Goal: Task Accomplishment & Management: Complete application form

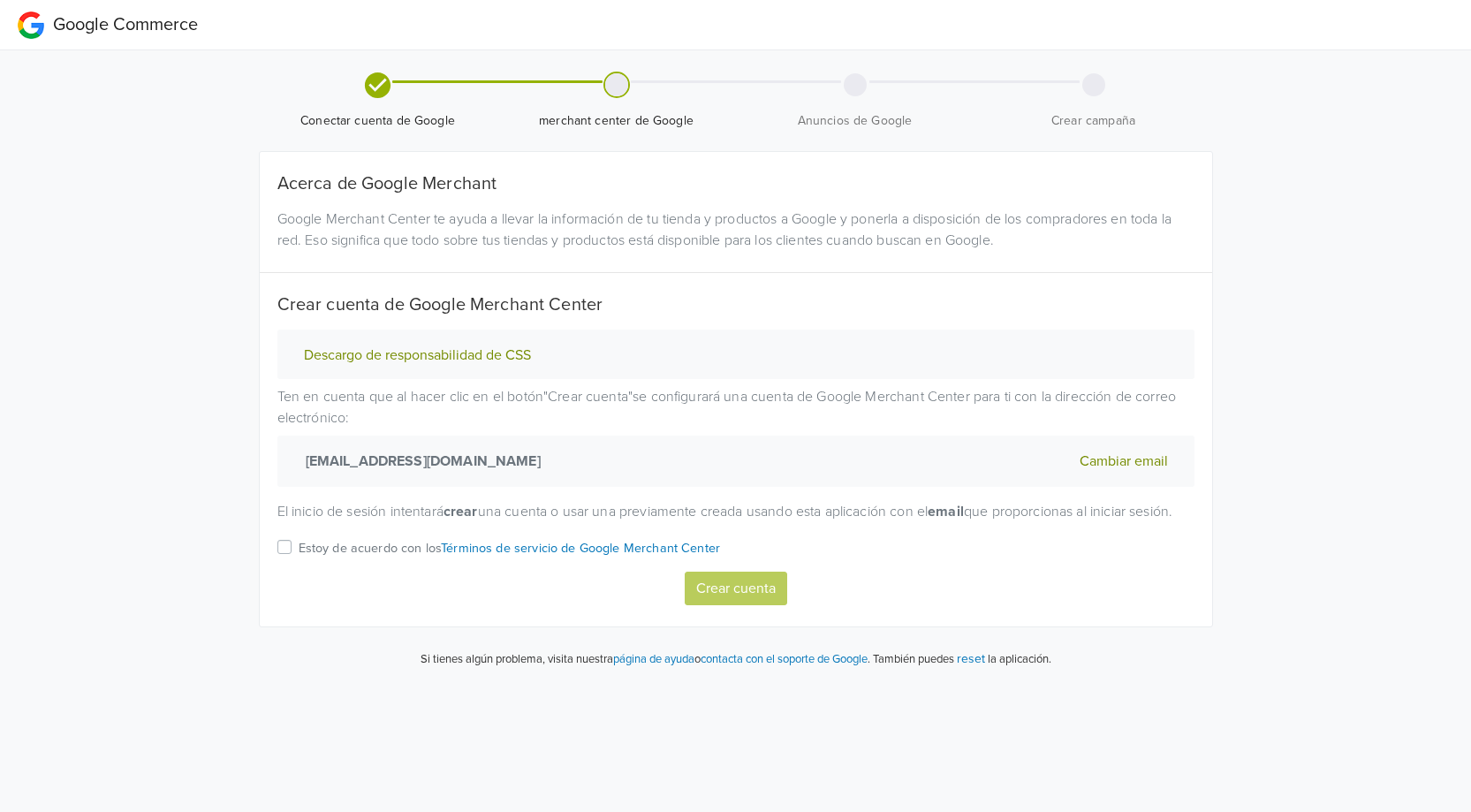
click at [298, 565] on label "Estoy de acuerdo con los Términos de servicio de Google Merchant Center" at bounding box center [509, 553] width 423 height 35
click at [0, 0] on input "Estoy de acuerdo con los Términos de servicio de Google Merchant Center" at bounding box center [0, 0] width 0 height 0
click at [720, 605] on button "Crear cuenta" at bounding box center [736, 587] width 102 height 33
select select "cl"
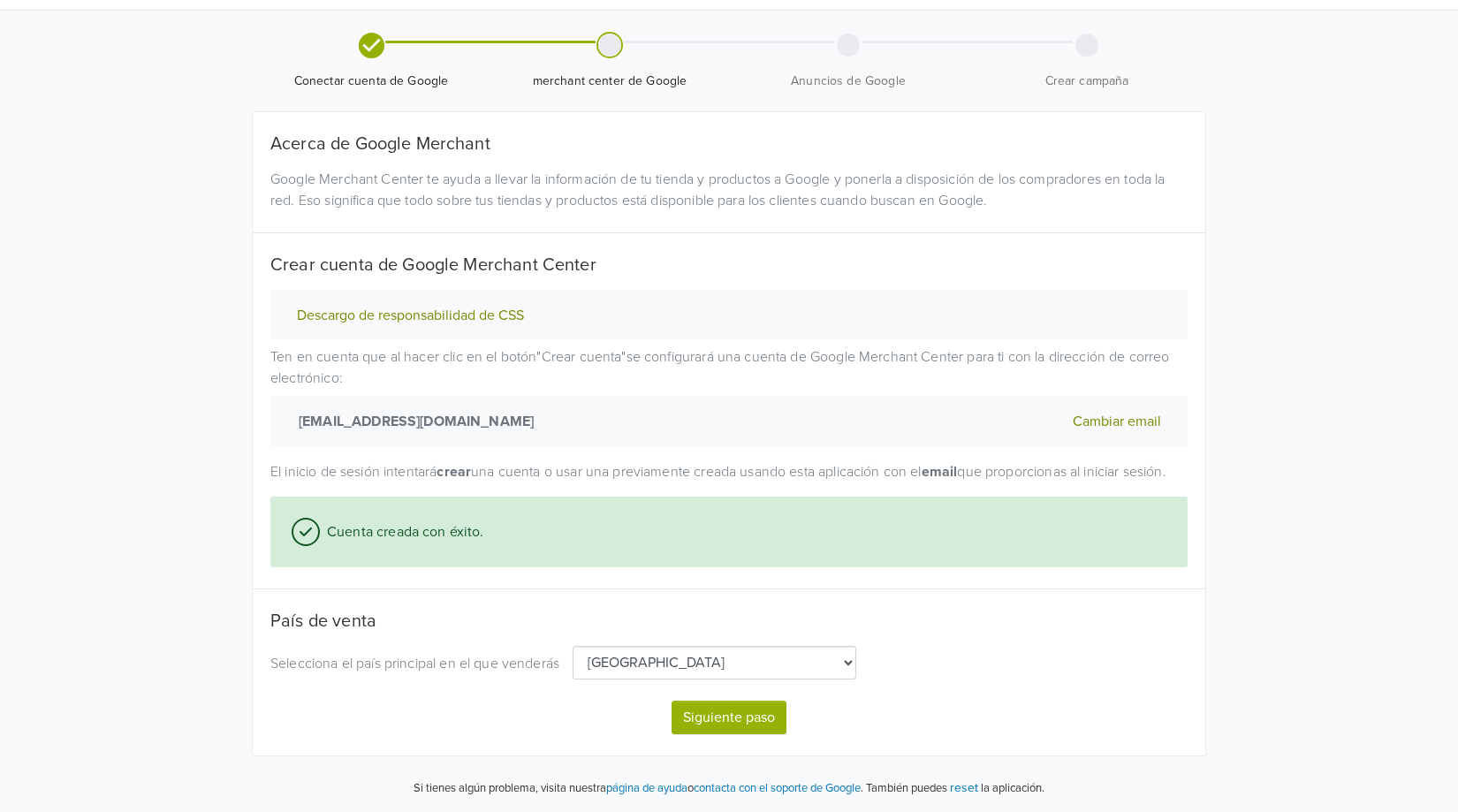
scroll to position [61, 0]
click at [722, 718] on button "Siguiente paso" at bounding box center [729, 716] width 115 height 33
select select "cl"
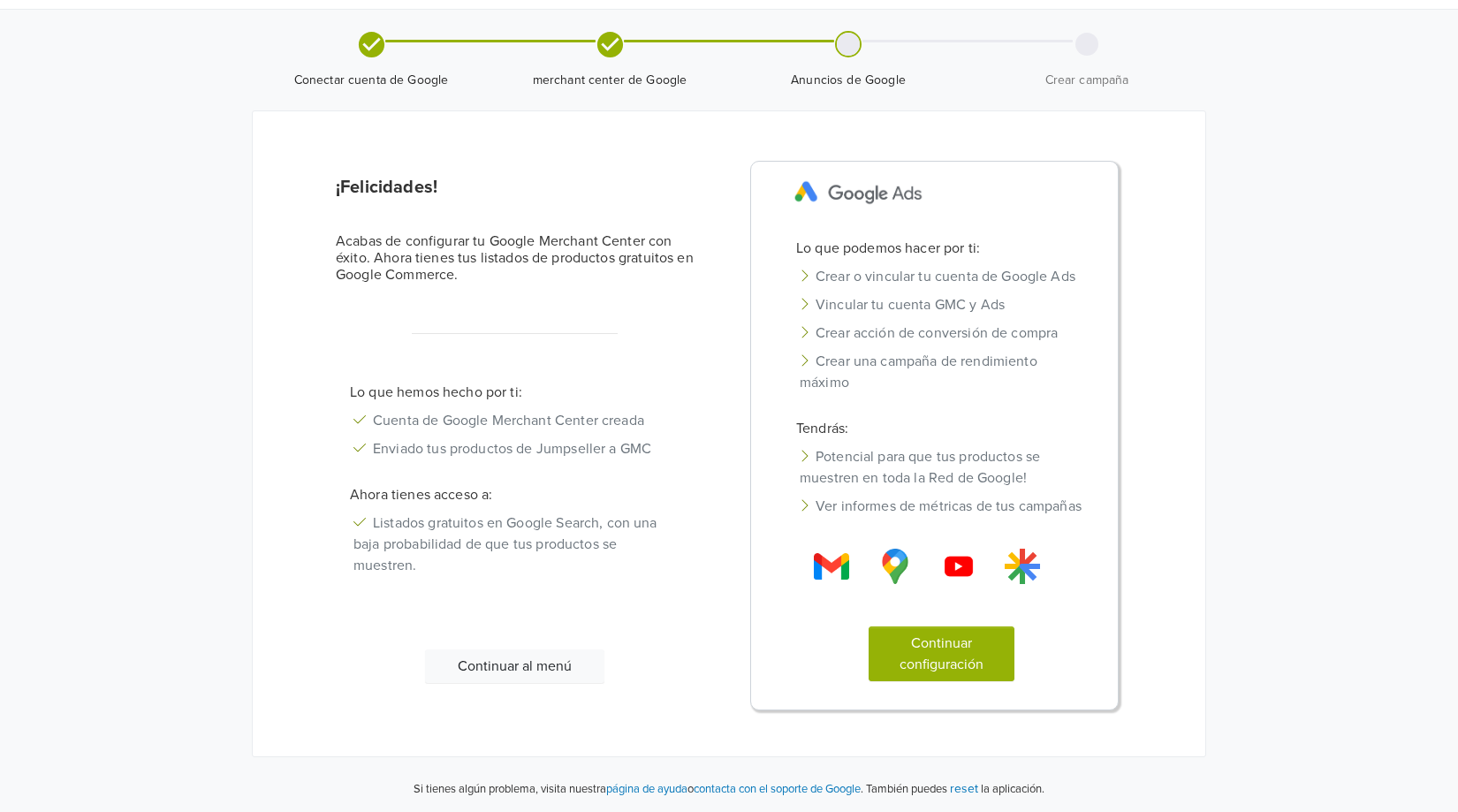
scroll to position [63, 0]
click at [945, 654] on button "Continuar configuración" at bounding box center [942, 653] width 147 height 55
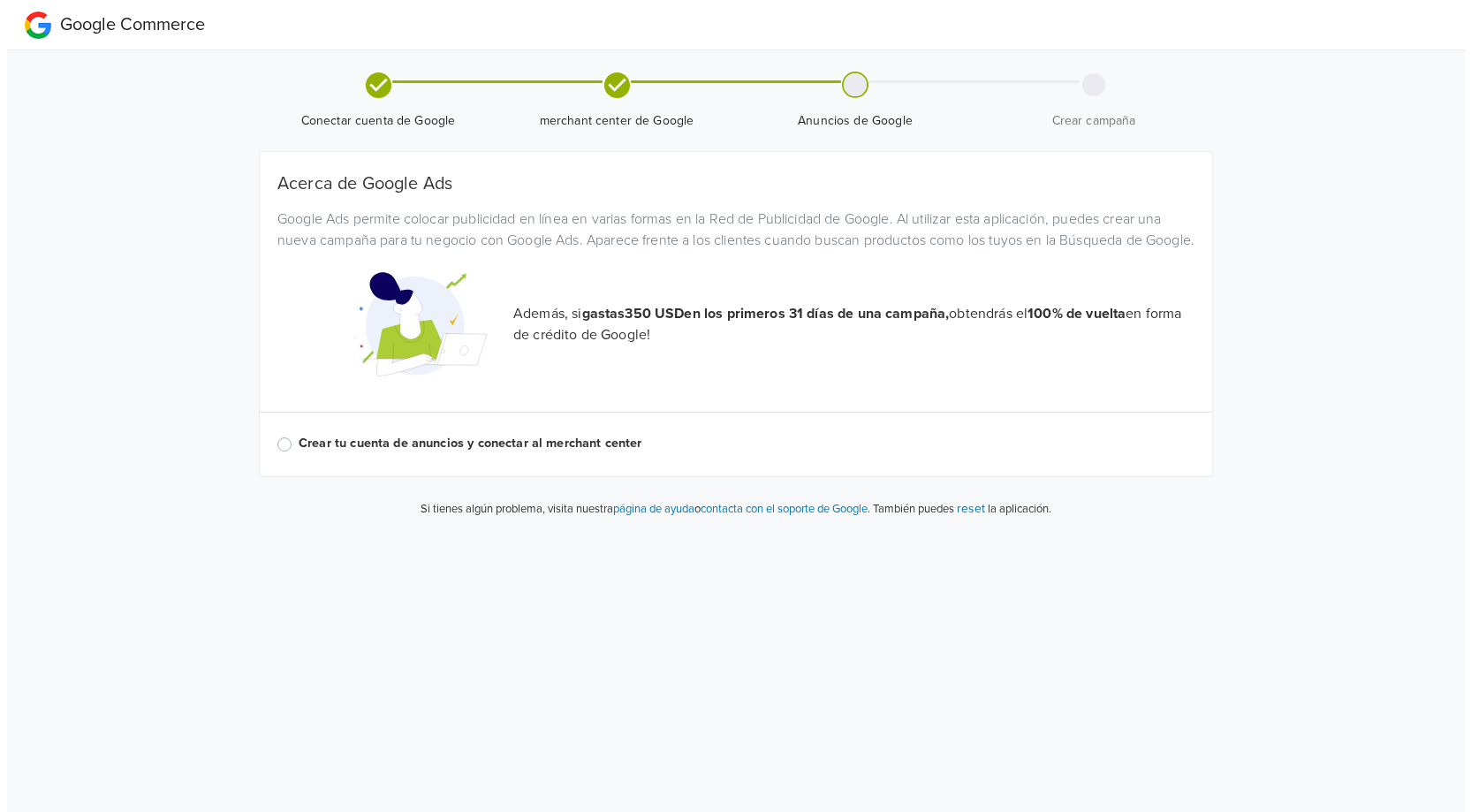
scroll to position [0, 0]
click at [298, 453] on label "Crear tu cuenta de anuncios y conectar al merchant center" at bounding box center [746, 443] width 895 height 20
click at [0, 0] on input "Crear tu cuenta de anuncios y conectar al merchant center" at bounding box center [0, 0] width 0 height 0
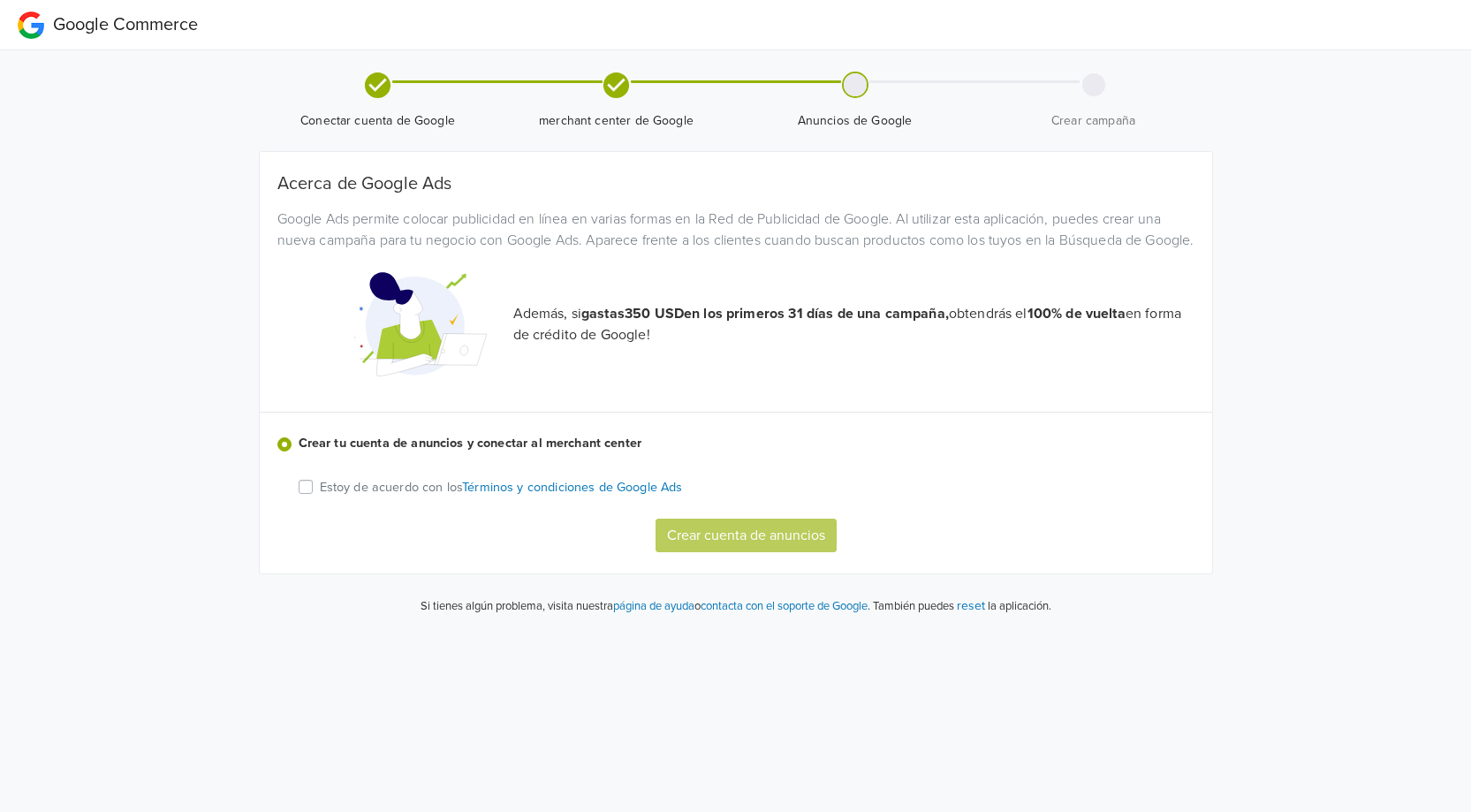
drag, startPoint x: 309, startPoint y: 507, endPoint x: 349, endPoint y: 513, distance: 40.4
click at [320, 497] on label "Estoy de acuerdo con los Términos y condiciones de Google Ads" at bounding box center [501, 487] width 363 height 21
click at [0, 0] on input "Estoy de acuerdo con los Términos y condiciones de Google Ads" at bounding box center [0, 0] width 0 height 0
click at [773, 552] on button "Crear cuenta de anuncios" at bounding box center [746, 534] width 181 height 33
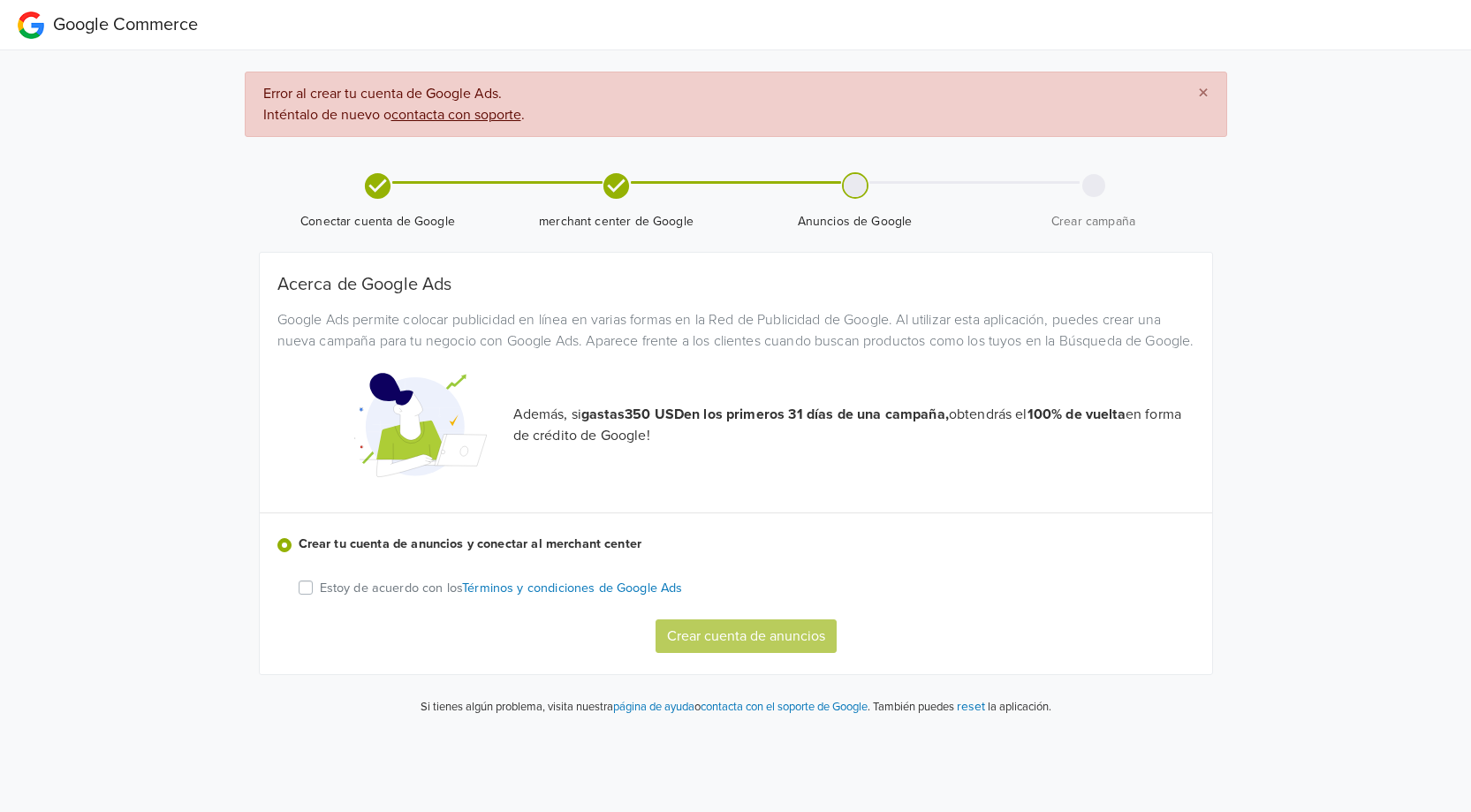
click at [1204, 92] on span "×" at bounding box center [1203, 93] width 11 height 26
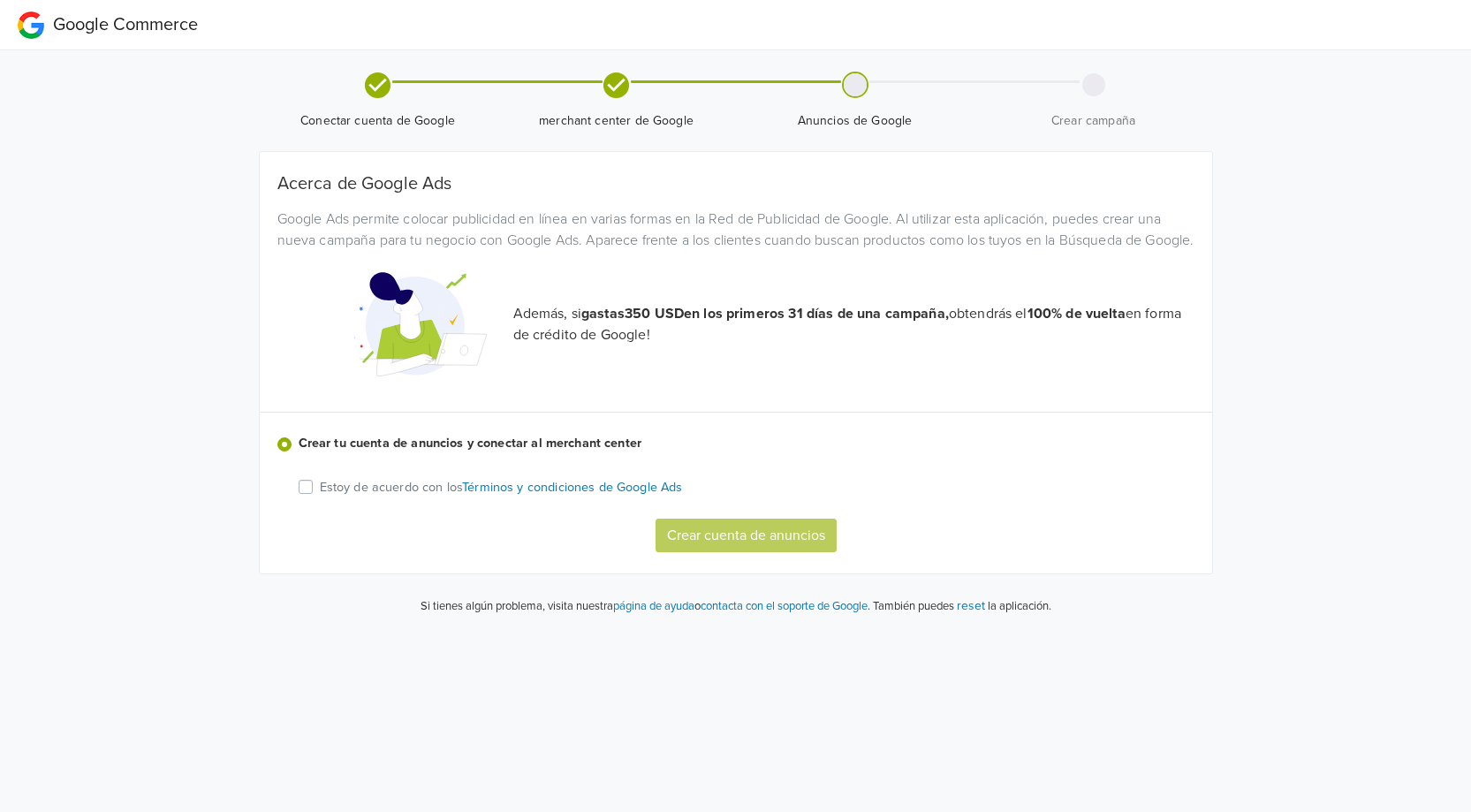
click at [320, 497] on label "Estoy de acuerdo con los Términos y condiciones de Google Ads" at bounding box center [501, 487] width 363 height 21
click at [0, 0] on input "Estoy de acuerdo con los Términos y condiciones de Google Ads" at bounding box center [0, 0] width 0 height 0
click at [759, 552] on button "Crear cuenta de anuncios" at bounding box center [746, 534] width 181 height 33
